Goal: Find specific page/section: Find specific page/section

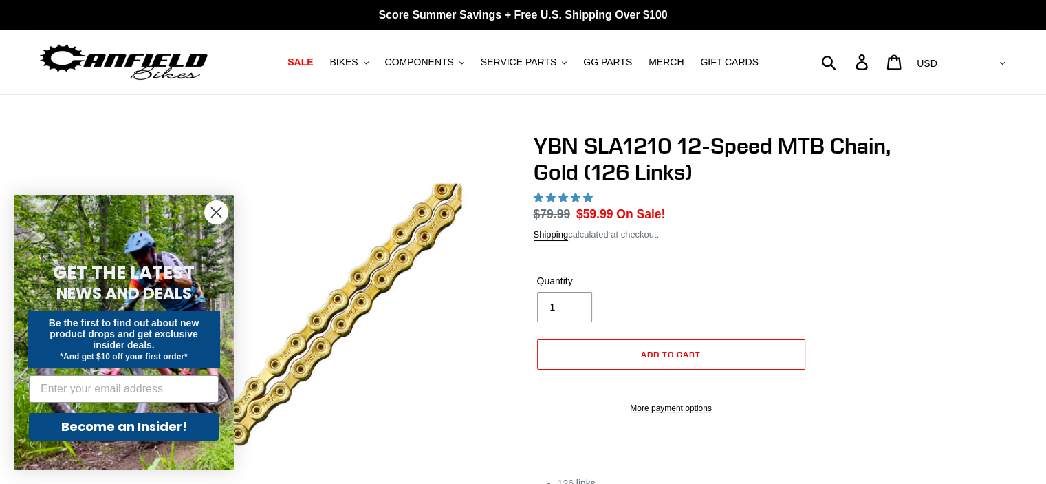
select select "highest-rating"
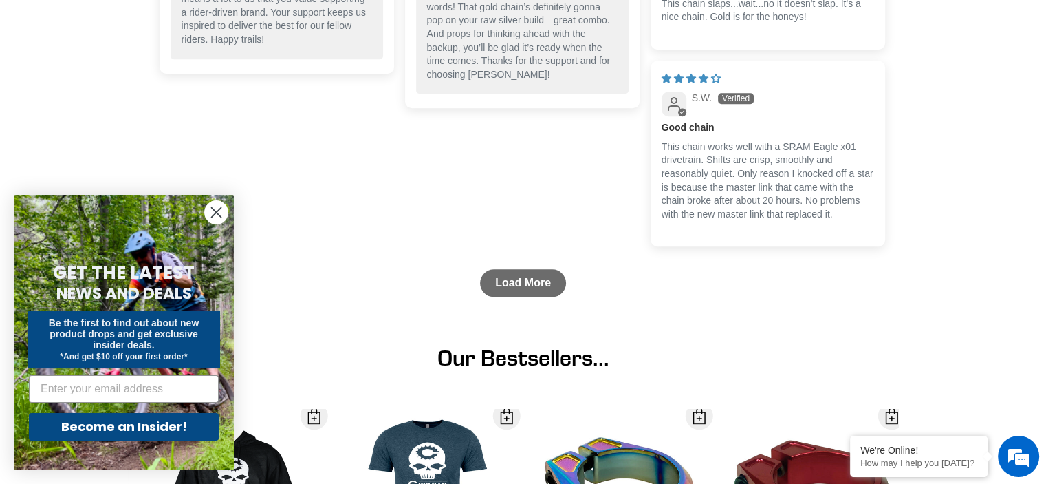
scroll to position [1376, 0]
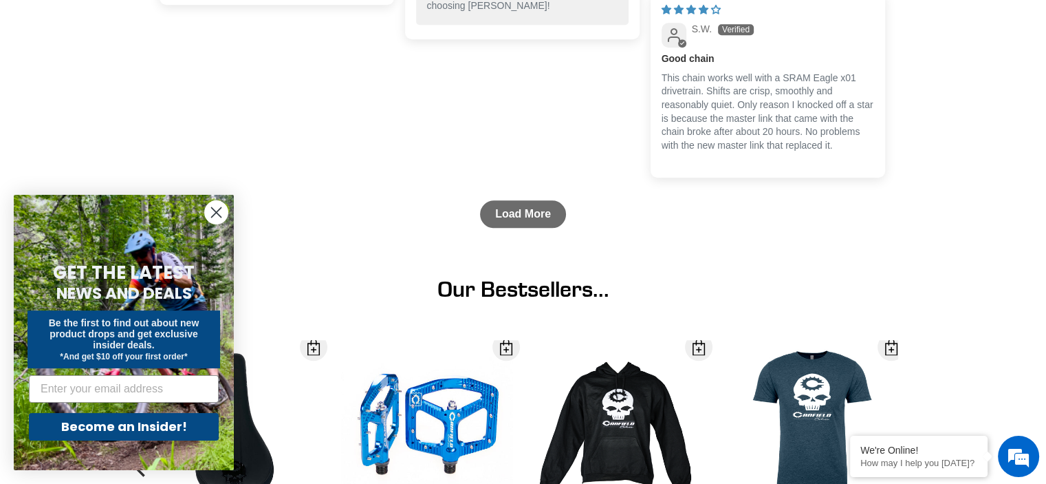
click at [217, 204] on circle "Close dialog" at bounding box center [216, 212] width 23 height 23
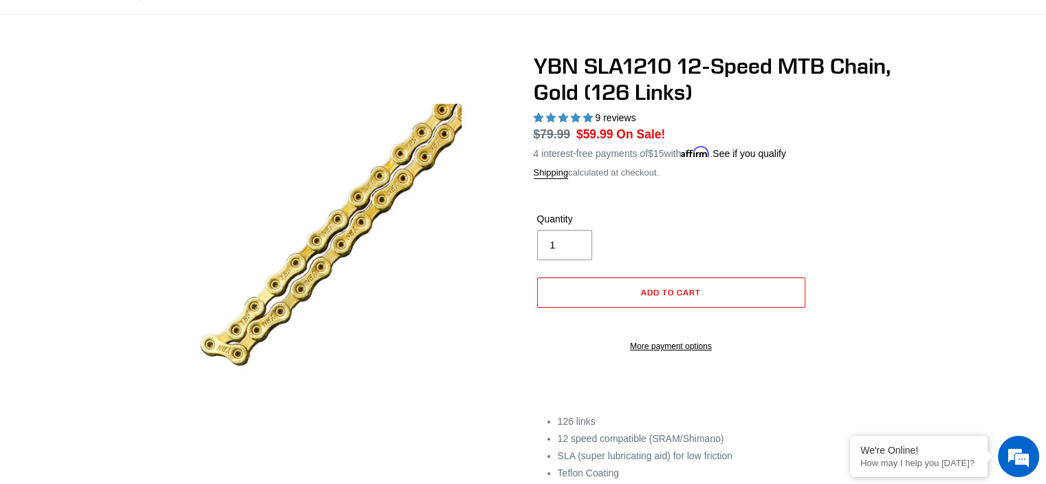
scroll to position [0, 0]
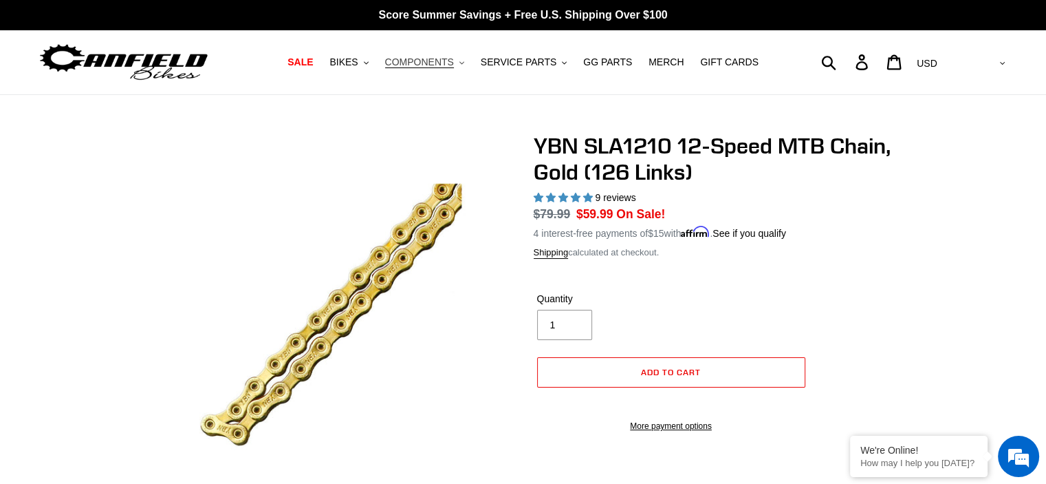
click at [443, 58] on span "COMPONENTS" at bounding box center [419, 62] width 69 height 12
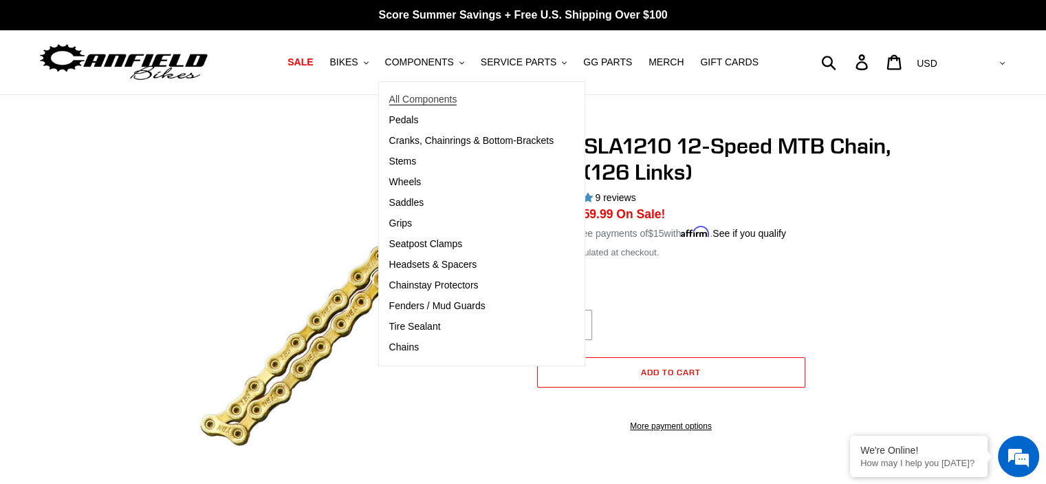
click at [433, 99] on span "All Components" at bounding box center [423, 100] width 68 height 12
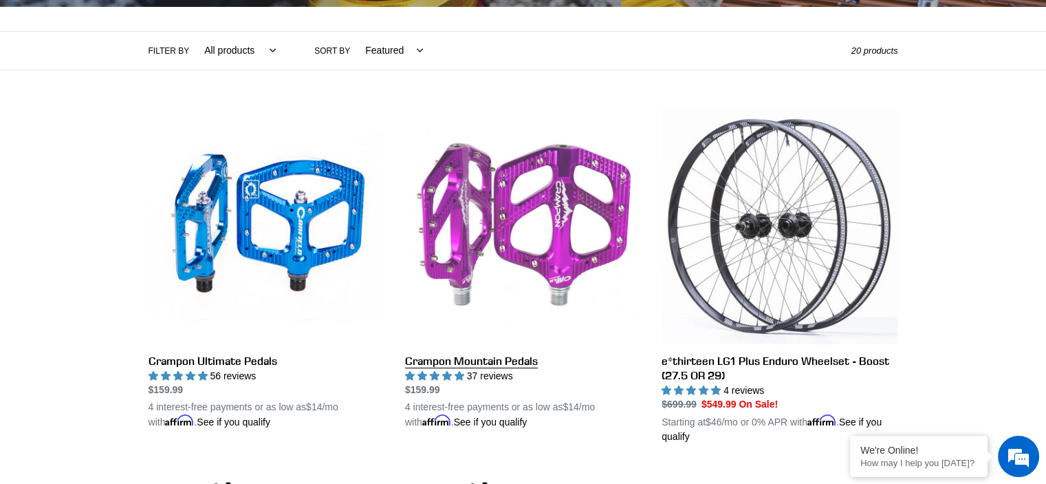
scroll to position [275, 0]
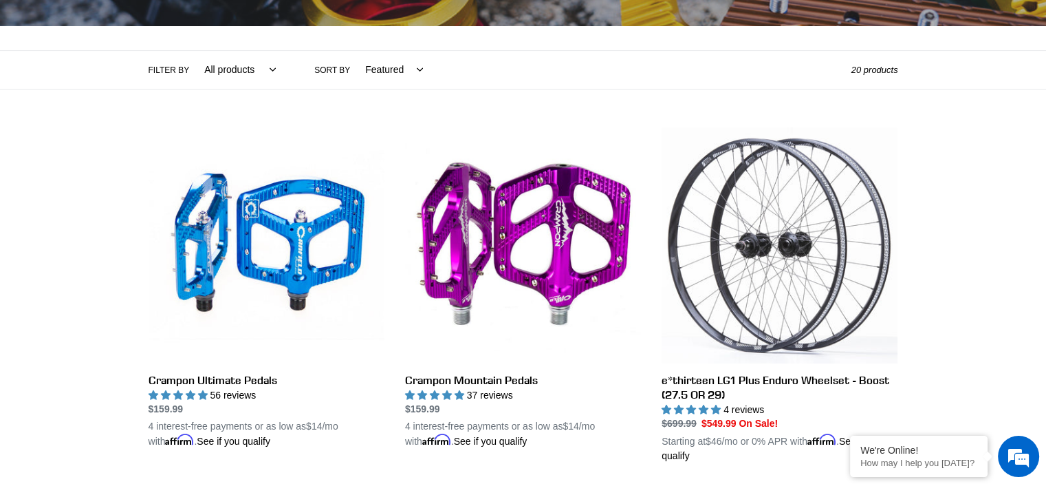
click at [266, 69] on select "All products BFCM23 BOGO23 Chain Components Crampon Ultimate Cranks Frame Prote…" at bounding box center [236, 70] width 89 height 38
select select "/collections/components/chain"
click at [192, 51] on select "All products BFCM23 BOGO23 Chain Components Crampon Ultimate Cranks Frame Prote…" at bounding box center [236, 70] width 89 height 38
